Goal: Information Seeking & Learning: Find specific fact

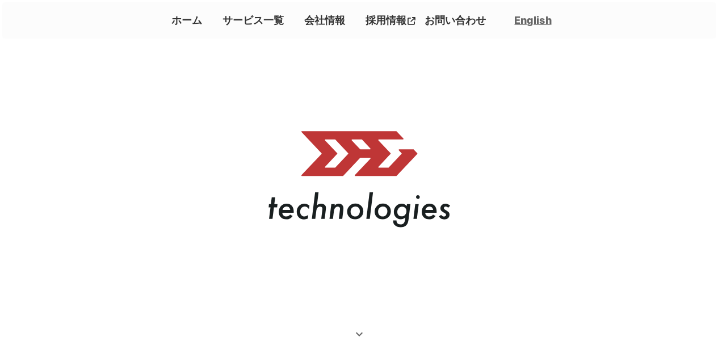
click at [330, 21] on link "会社情報" at bounding box center [325, 20] width 50 height 19
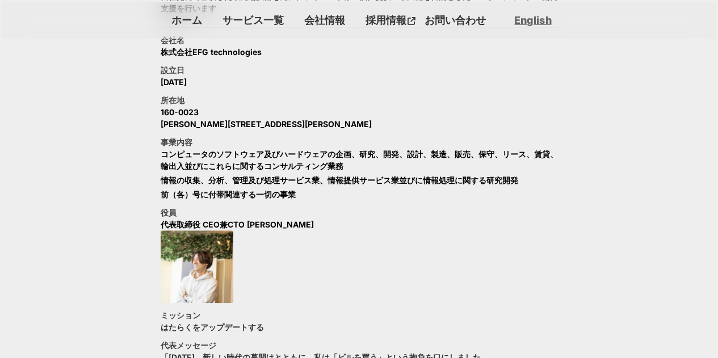
scroll to position [520, 0]
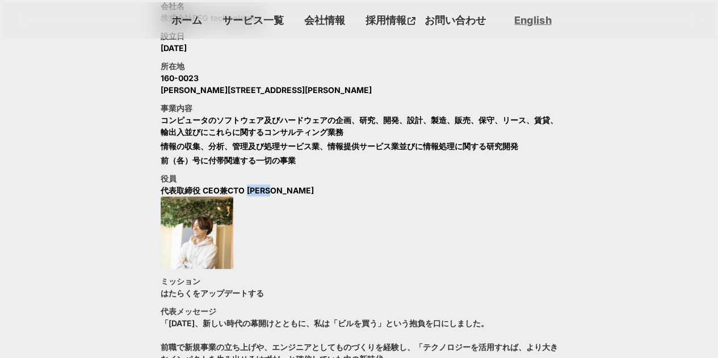
drag, startPoint x: 248, startPoint y: 190, endPoint x: 280, endPoint y: 191, distance: 31.8
click at [280, 191] on p "代表取締役 CEO兼CTO [PERSON_NAME]" at bounding box center [237, 190] width 153 height 12
copy p "[PERSON_NAME]"
drag, startPoint x: 227, startPoint y: 191, endPoint x: 245, endPoint y: 191, distance: 18.2
click at [245, 191] on p "代表取締役 CEO兼CTO [PERSON_NAME]" at bounding box center [237, 190] width 153 height 12
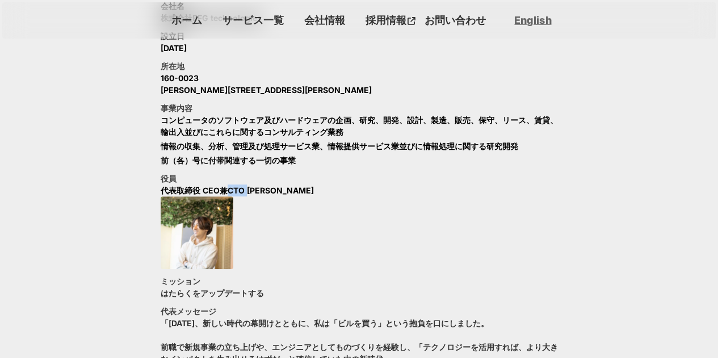
click at [237, 192] on p "代表取締役 CEO兼CTO [PERSON_NAME]" at bounding box center [237, 190] width 153 height 12
click at [247, 203] on div "役員 代表取締役 CEO兼CTO [PERSON_NAME]" at bounding box center [359, 220] width 397 height 96
click at [228, 190] on p "代表取締役 CEO兼CTO [PERSON_NAME]" at bounding box center [237, 190] width 153 height 12
drag, startPoint x: 228, startPoint y: 190, endPoint x: 239, endPoint y: 190, distance: 11.3
click at [239, 190] on p "代表取締役 CEO兼CTO [PERSON_NAME]" at bounding box center [237, 190] width 153 height 12
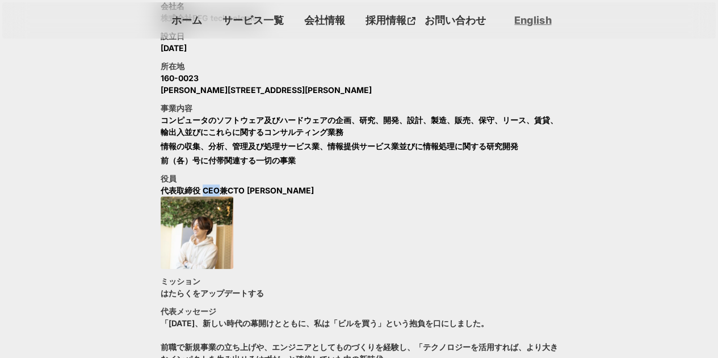
drag, startPoint x: 209, startPoint y: 190, endPoint x: 219, endPoint y: 191, distance: 10.2
click at [219, 191] on p "代表取締役 CEO兼CTO [PERSON_NAME]" at bounding box center [237, 190] width 153 height 12
copy p "CEO"
click at [185, 25] on link "ホーム" at bounding box center [187, 20] width 40 height 19
